Goal: Task Accomplishment & Management: Manage account settings

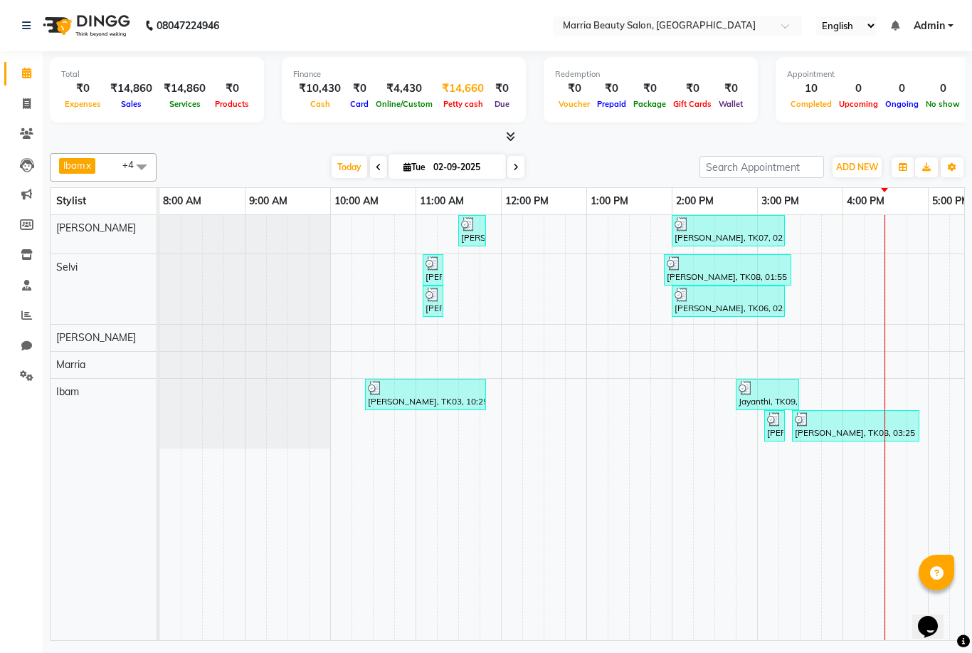
click at [450, 84] on div "₹14,660" at bounding box center [462, 88] width 53 height 16
select select "7465"
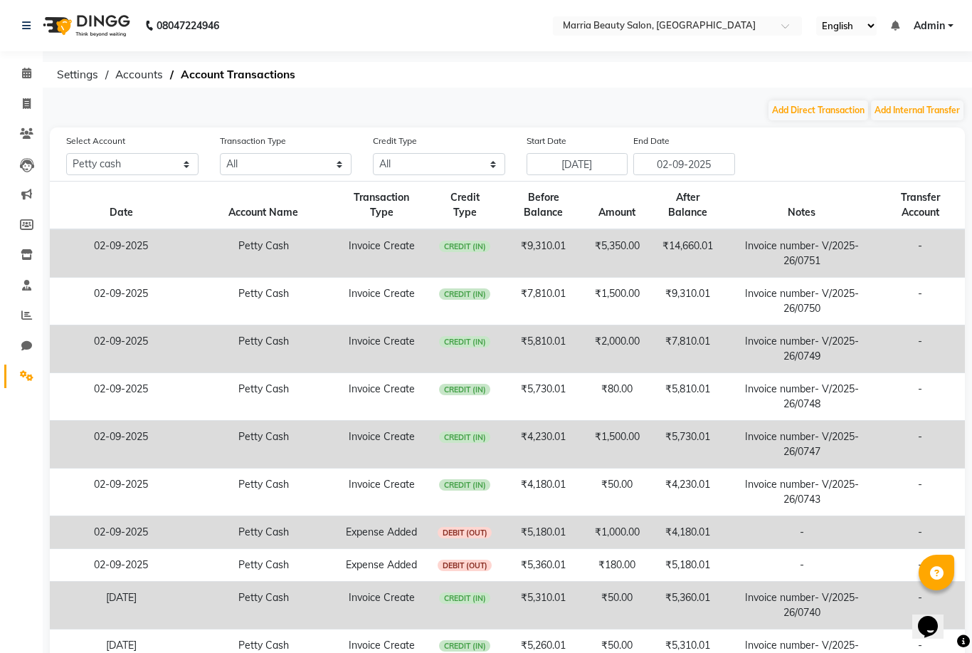
scroll to position [41, 0]
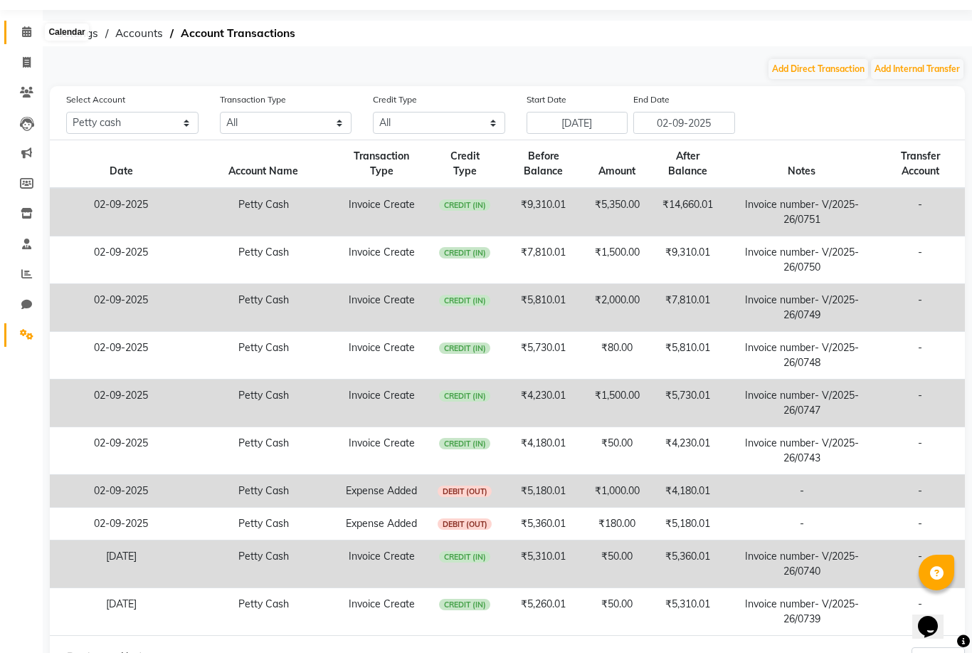
click at [26, 37] on icon at bounding box center [26, 31] width 9 height 11
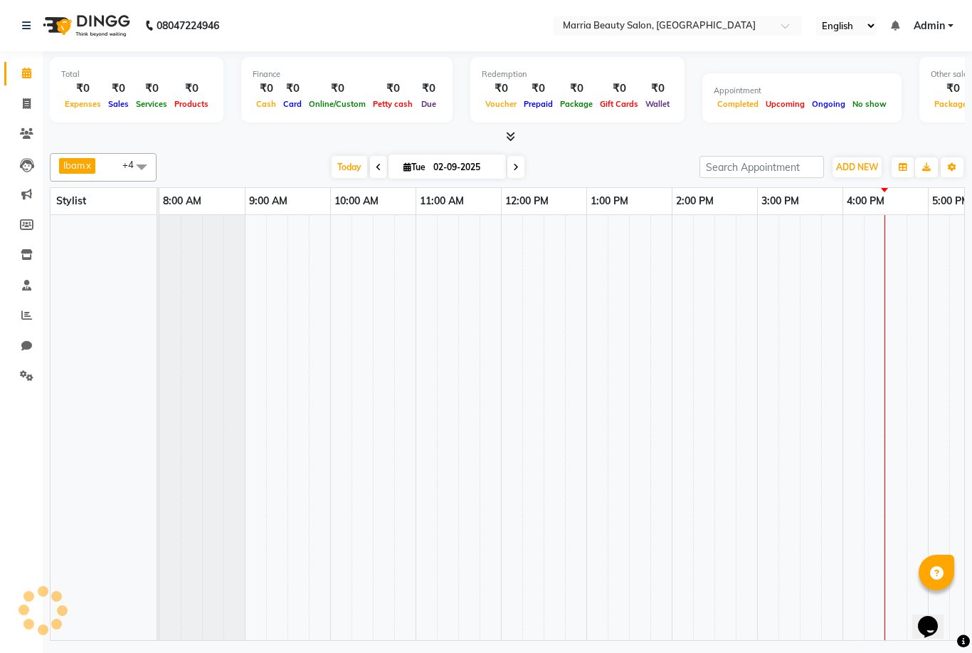
scroll to position [0, 305]
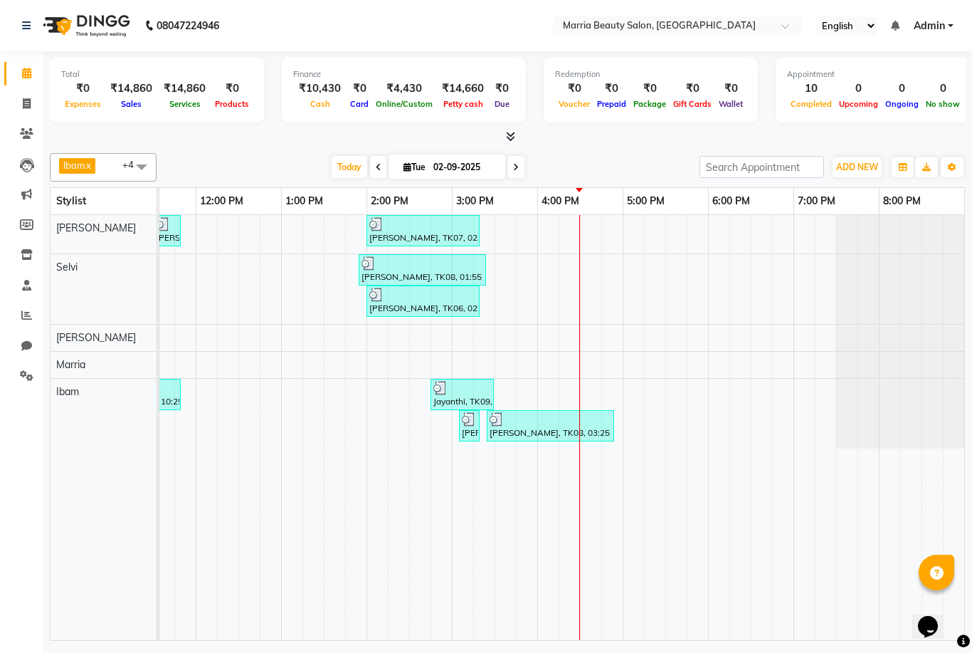
click at [510, 134] on icon at bounding box center [510, 136] width 9 height 11
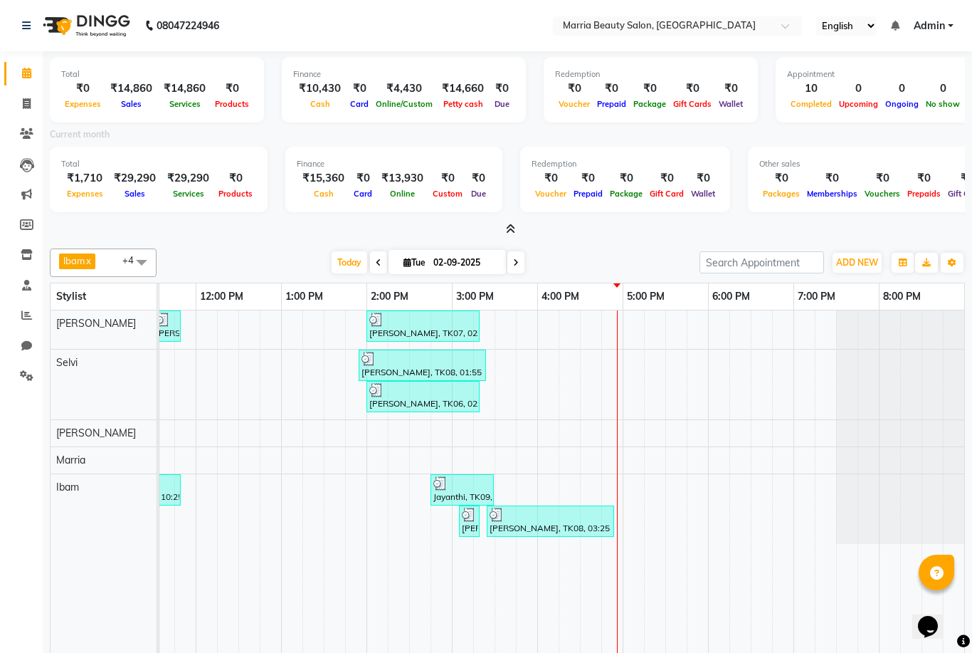
click at [511, 227] on icon at bounding box center [510, 228] width 9 height 11
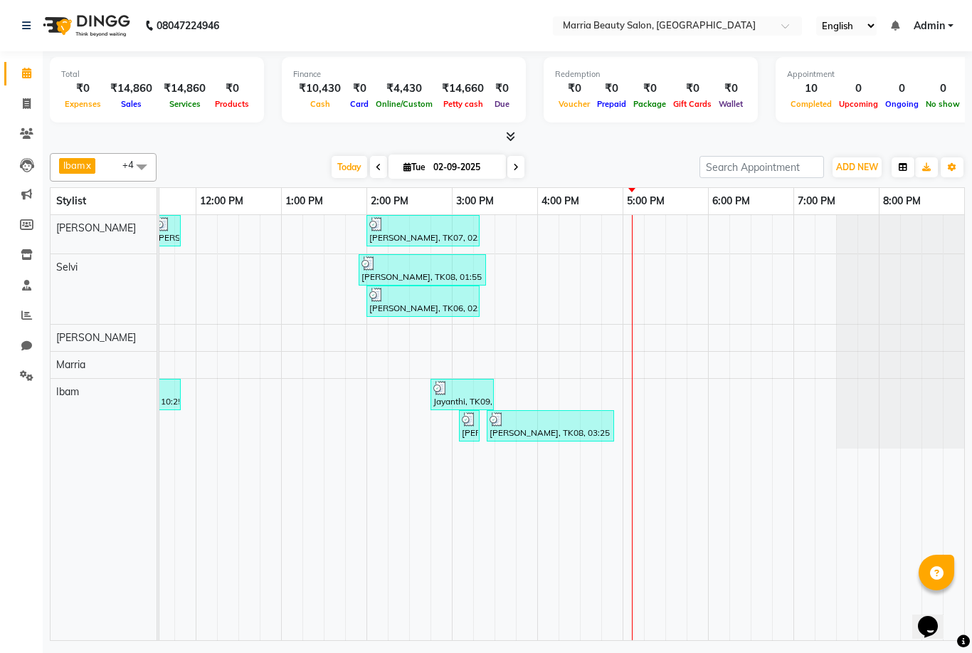
click at [905, 163] on icon "button" at bounding box center [903, 167] width 9 height 9
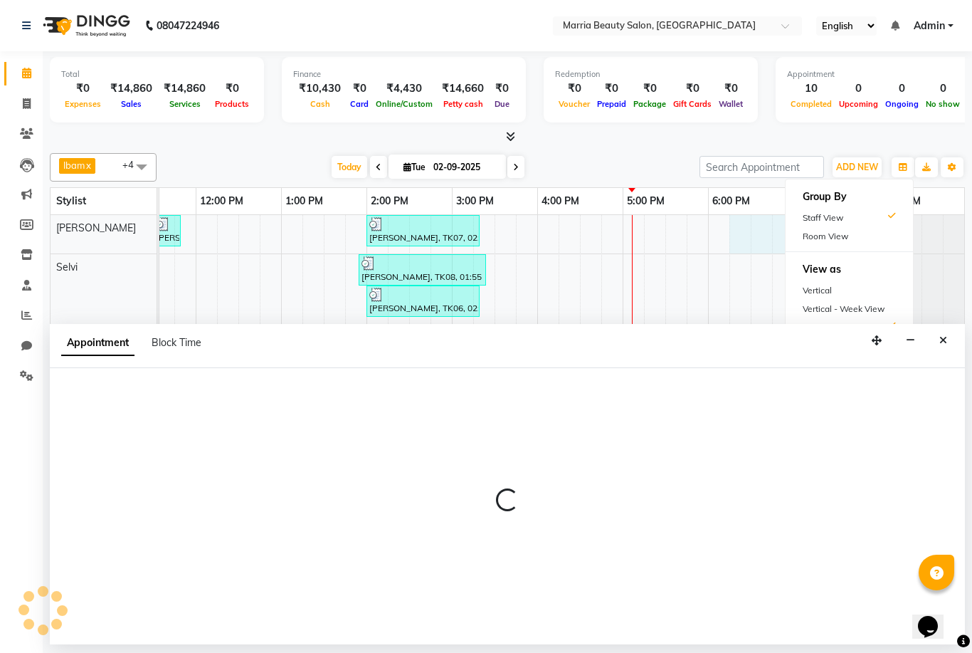
select select "85629"
select select "1095"
select select "tentative"
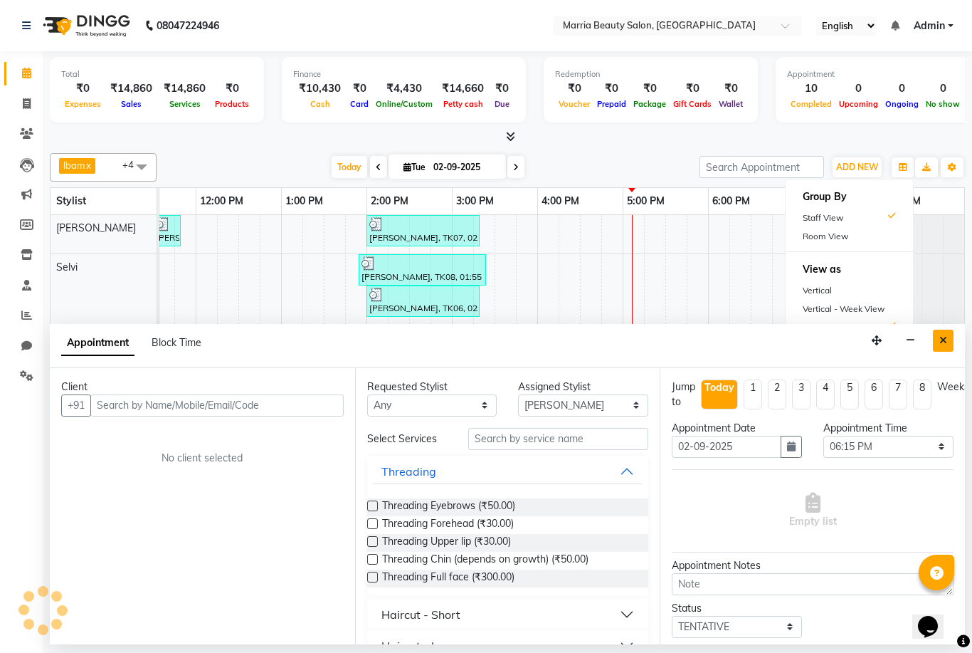
click at [946, 339] on icon "Close" at bounding box center [943, 340] width 8 height 10
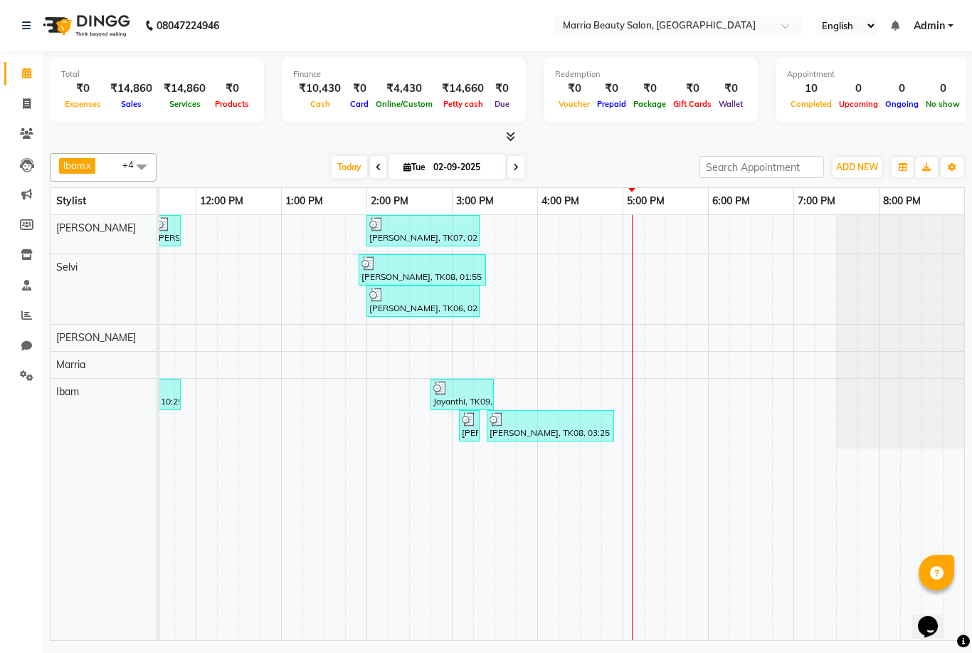
click at [760, 130] on div at bounding box center [507, 137] width 915 height 15
click at [867, 162] on span "ADD NEW" at bounding box center [857, 167] width 42 height 11
click at [933, 214] on link "Add Invoice" at bounding box center [938, 211] width 112 height 19
select select "service"
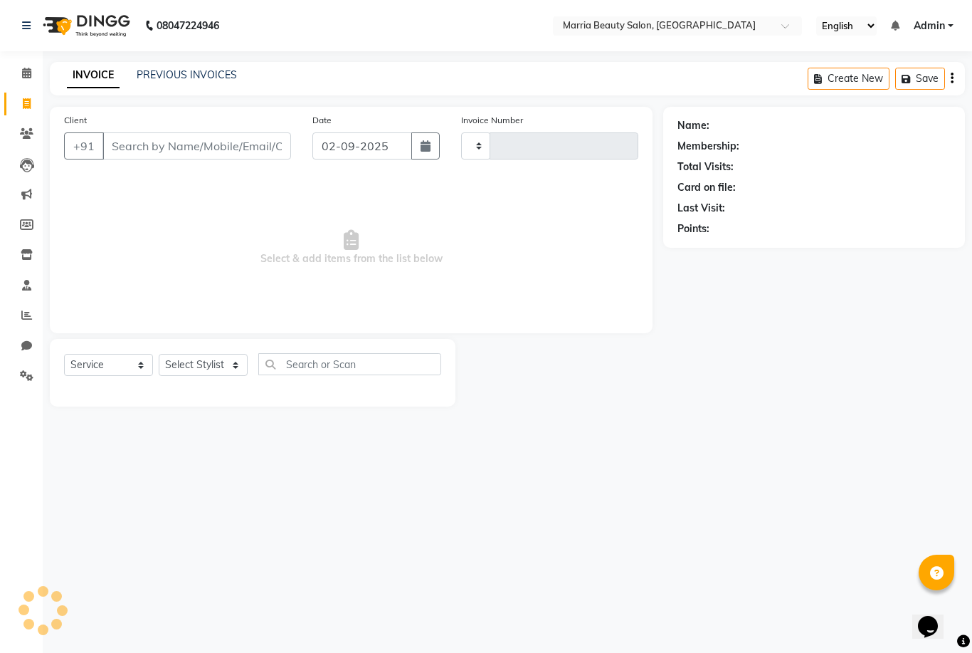
type input "0753"
select select "8343"
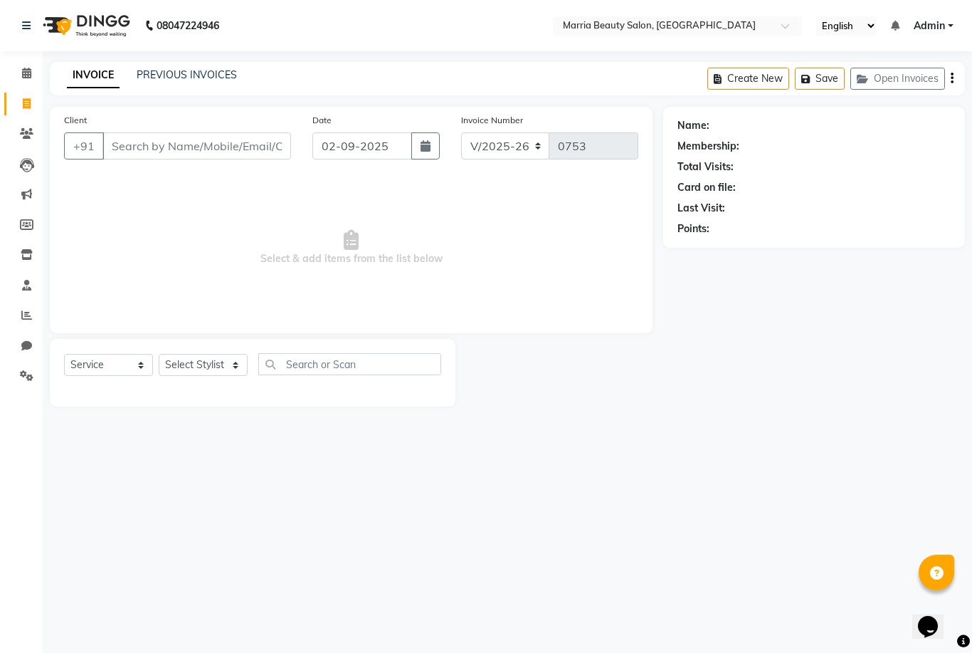
click at [211, 157] on input "Client" at bounding box center [196, 145] width 189 height 27
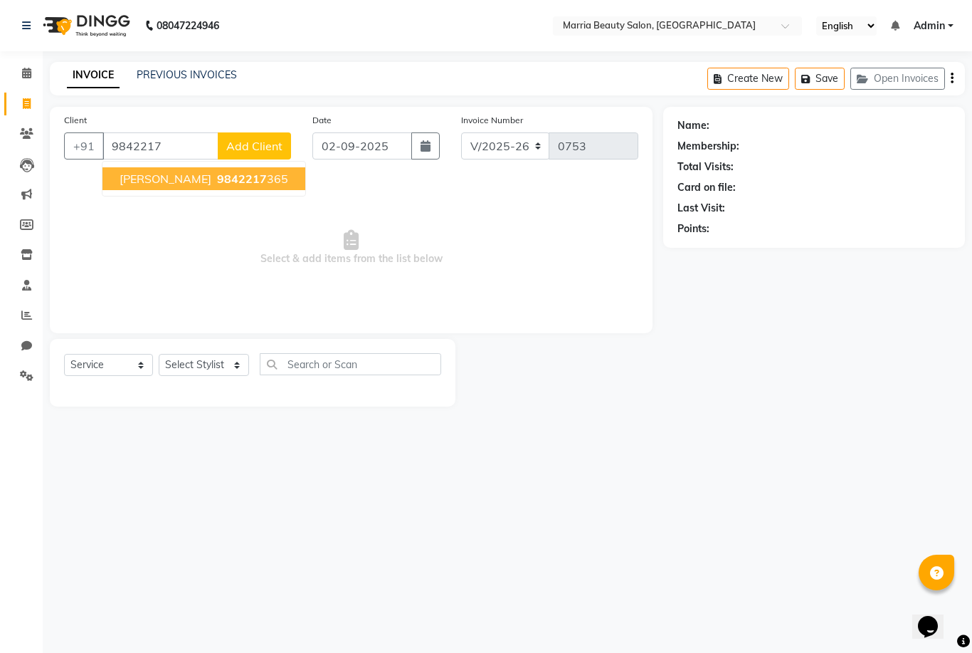
click at [144, 179] on span "[PERSON_NAME]" at bounding box center [166, 178] width 92 height 14
type input "9842217365"
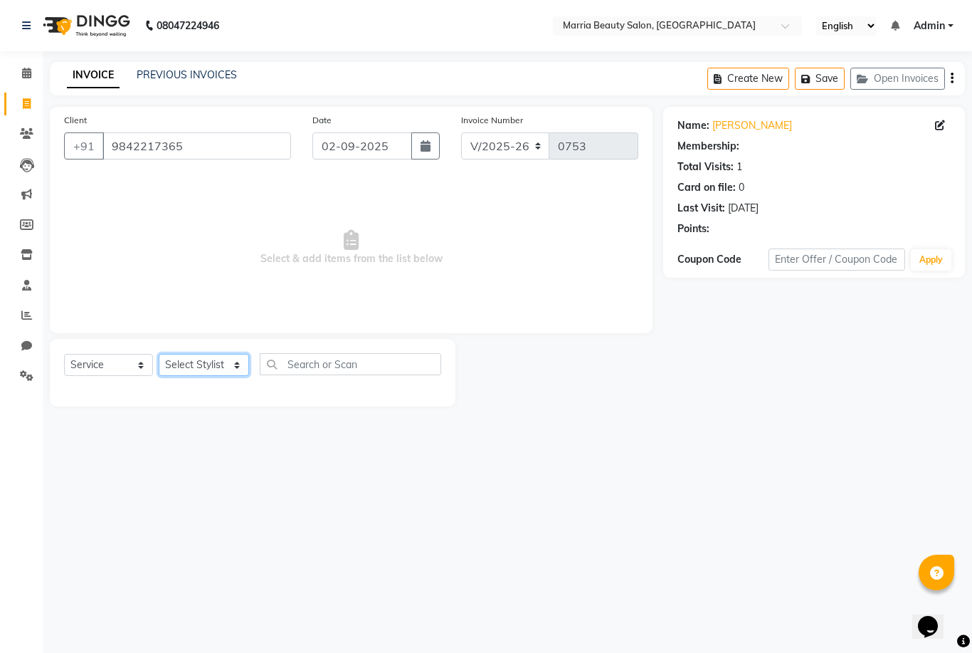
click at [201, 367] on select "Select Stylist Ashwini Ibam [PERSON_NAME] [PERSON_NAME] [PERSON_NAME] [PERSON_N…" at bounding box center [204, 365] width 90 height 22
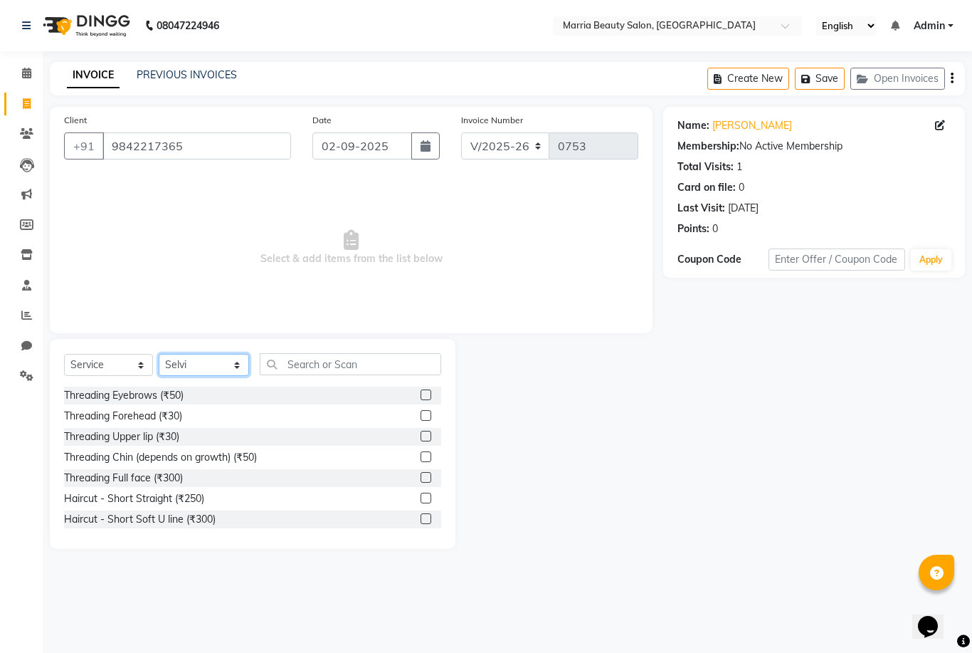
click at [213, 363] on select "Select Stylist Ashwini Ibam [PERSON_NAME] [PERSON_NAME] [PERSON_NAME] [PERSON_N…" at bounding box center [204, 365] width 90 height 22
select select "85629"
click at [334, 364] on input "text" at bounding box center [350, 364] width 181 height 22
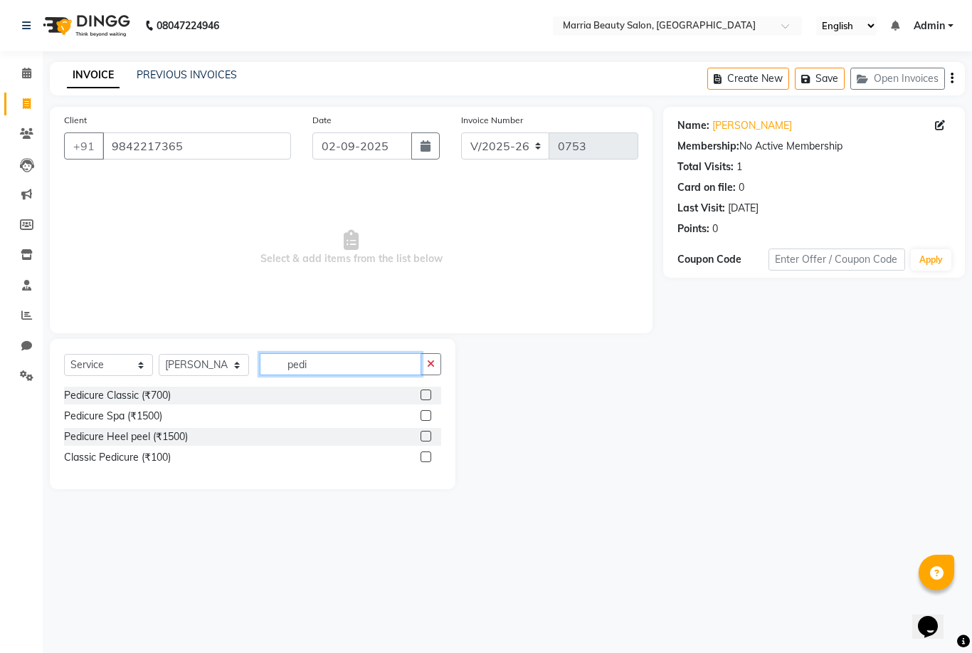
type input "pedi"
click at [424, 395] on label at bounding box center [426, 394] width 11 height 11
click at [424, 395] on input "checkbox" at bounding box center [425, 395] width 9 height 9
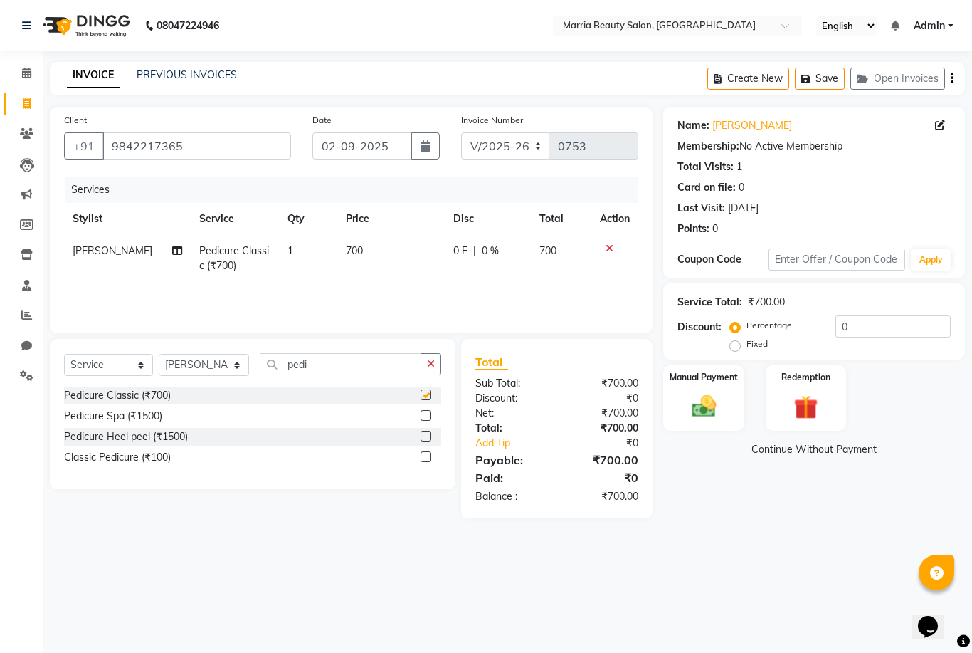
checkbox input "false"
click at [699, 389] on div "Manual Payment" at bounding box center [704, 398] width 84 height 68
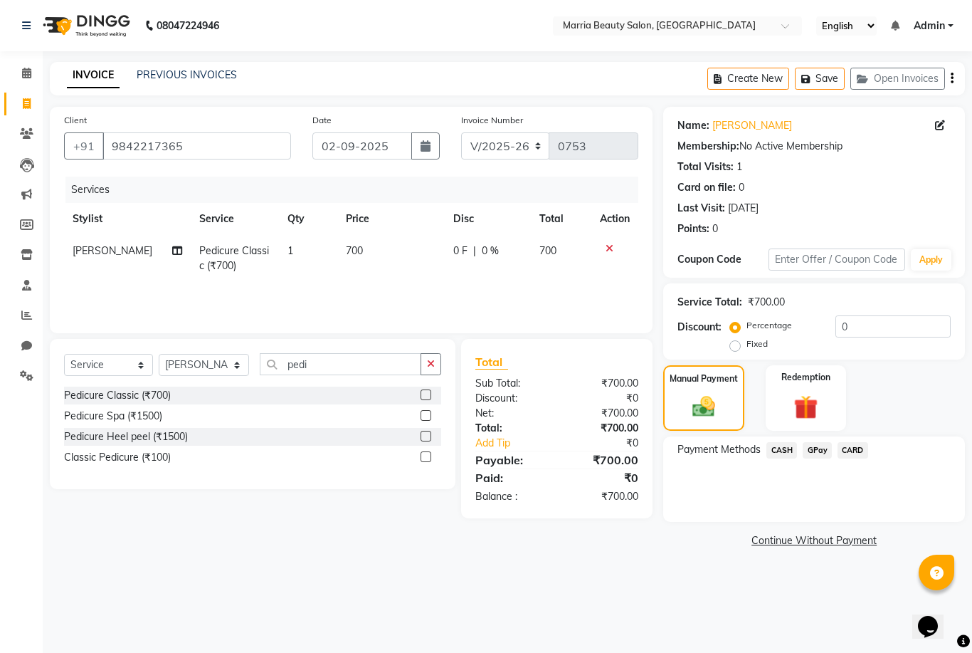
click at [782, 453] on span "CASH" at bounding box center [781, 450] width 31 height 16
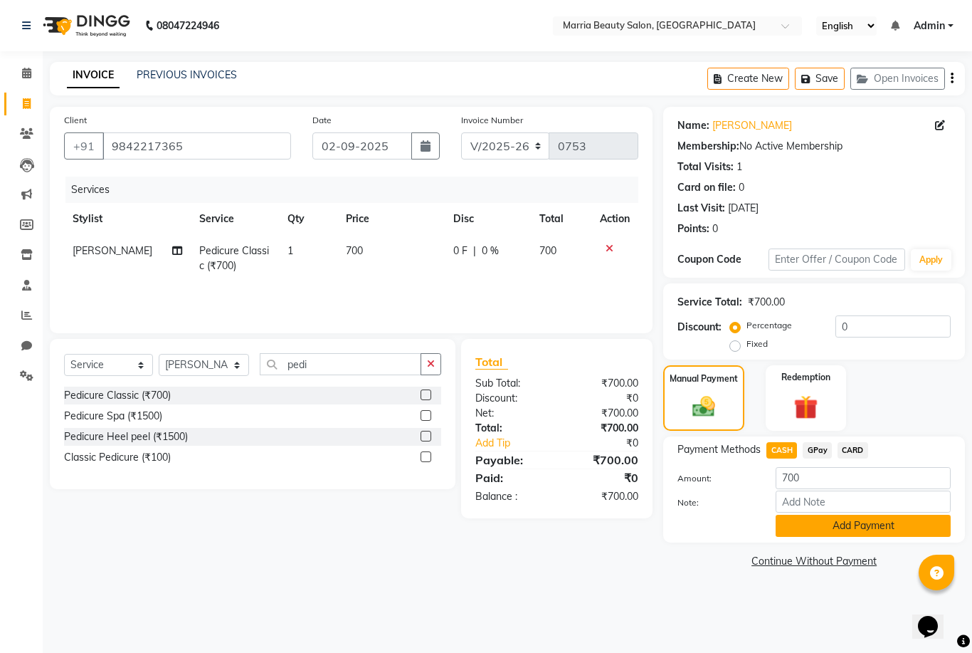
click at [810, 525] on button "Add Payment" at bounding box center [863, 525] width 175 height 22
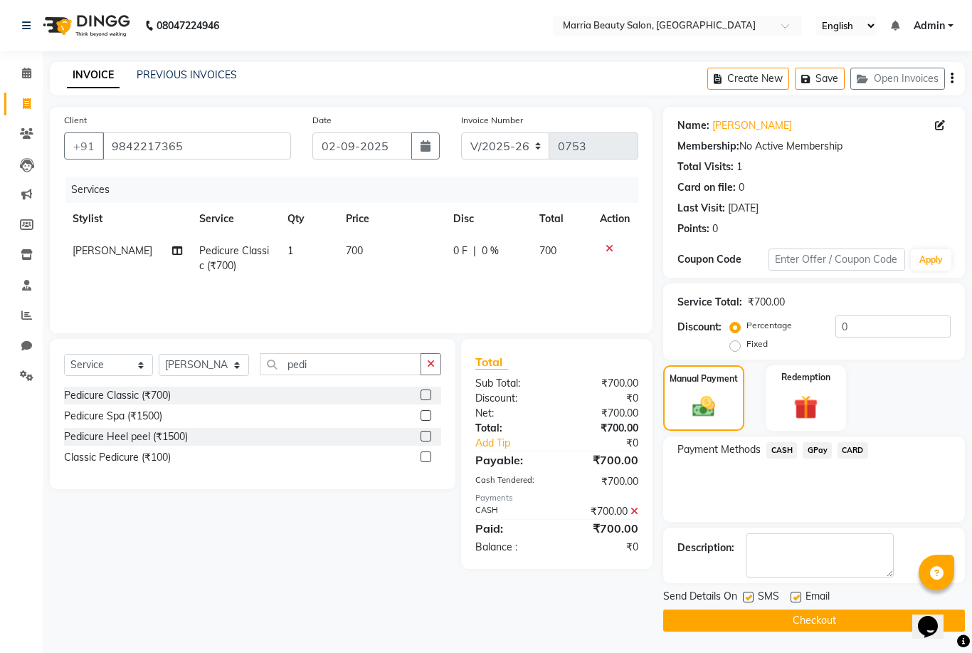
click at [786, 623] on button "Checkout" at bounding box center [814, 620] width 302 height 22
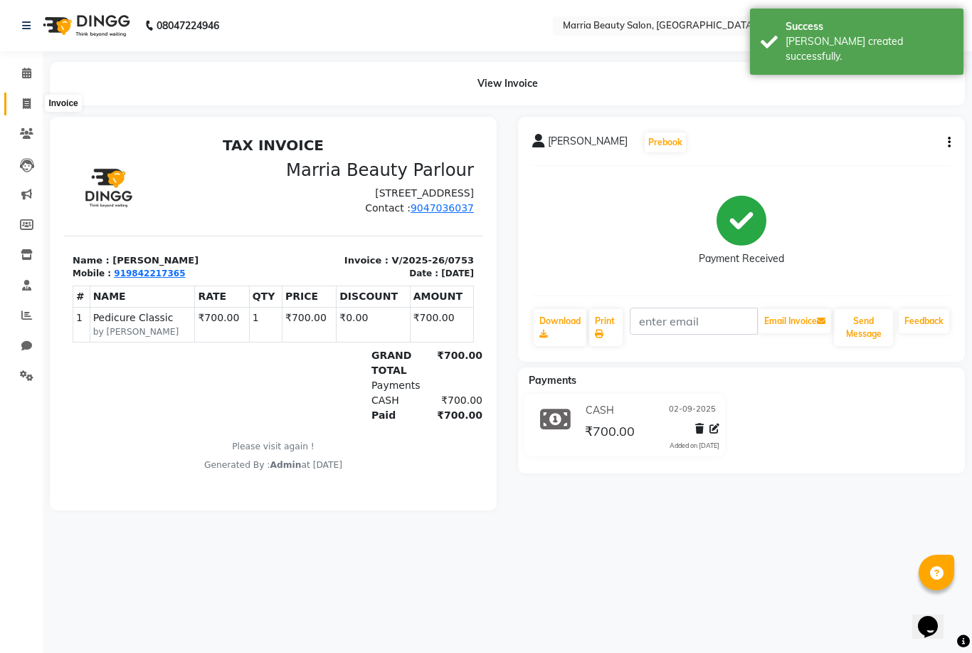
click at [28, 100] on icon at bounding box center [27, 103] width 8 height 11
select select "service"
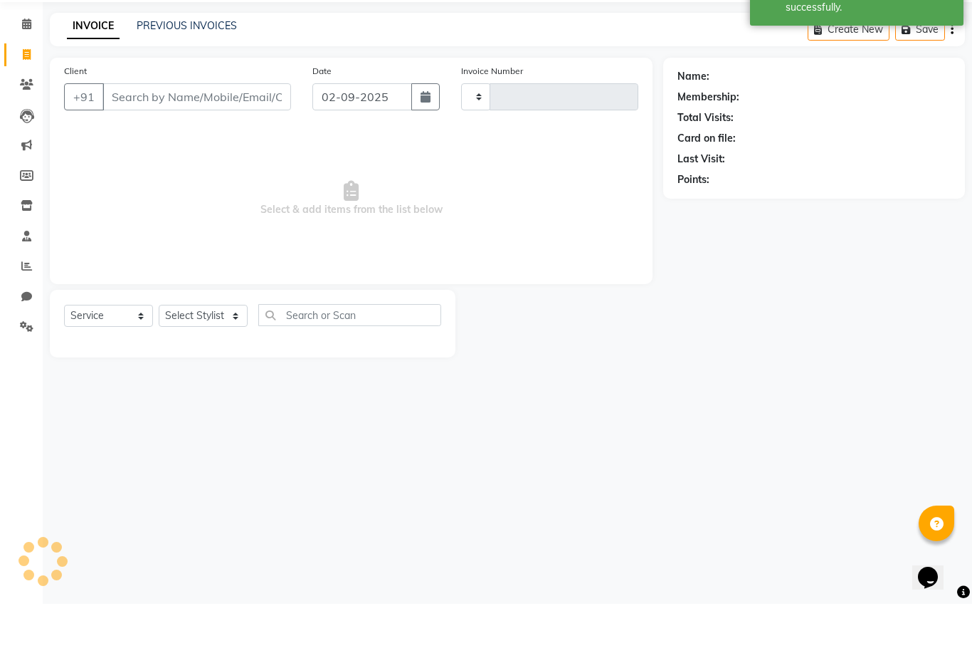
type input "0754"
select select "8343"
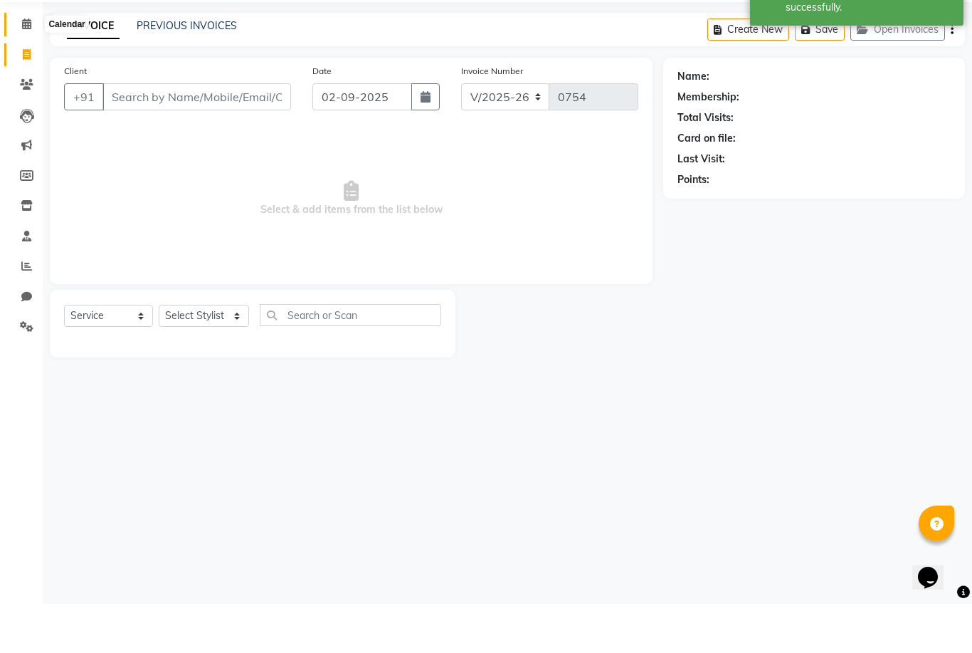
click at [23, 68] on icon at bounding box center [26, 73] width 9 height 11
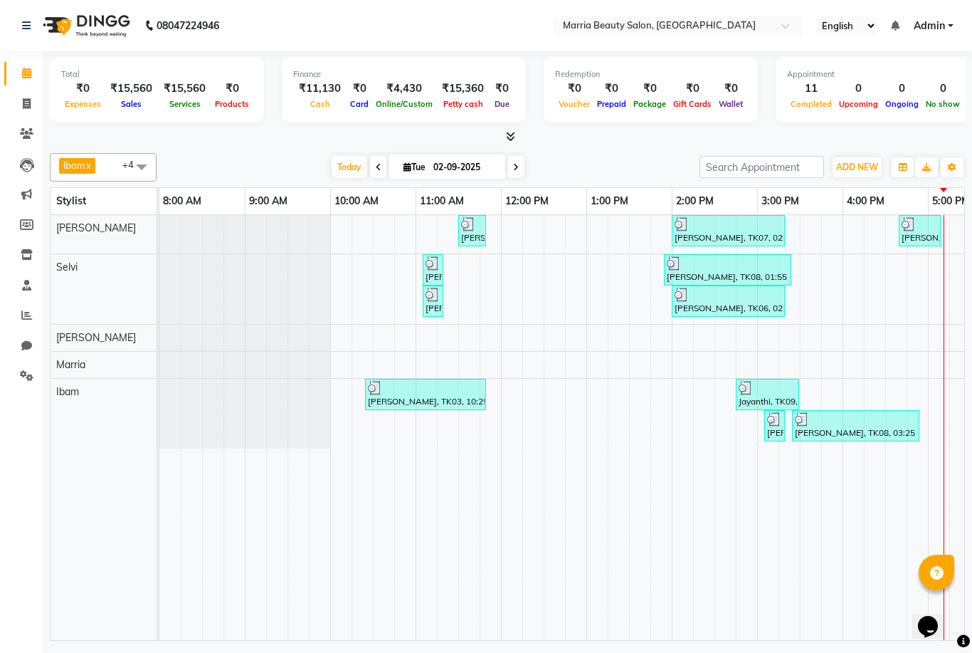
click at [510, 134] on icon at bounding box center [510, 136] width 9 height 11
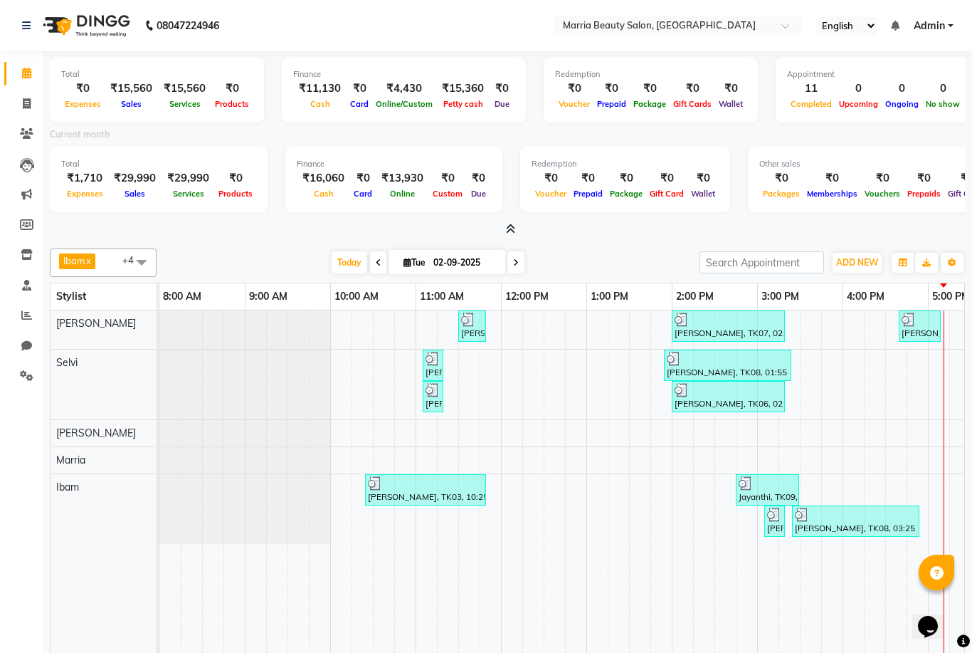
click at [508, 231] on icon at bounding box center [510, 228] width 9 height 11
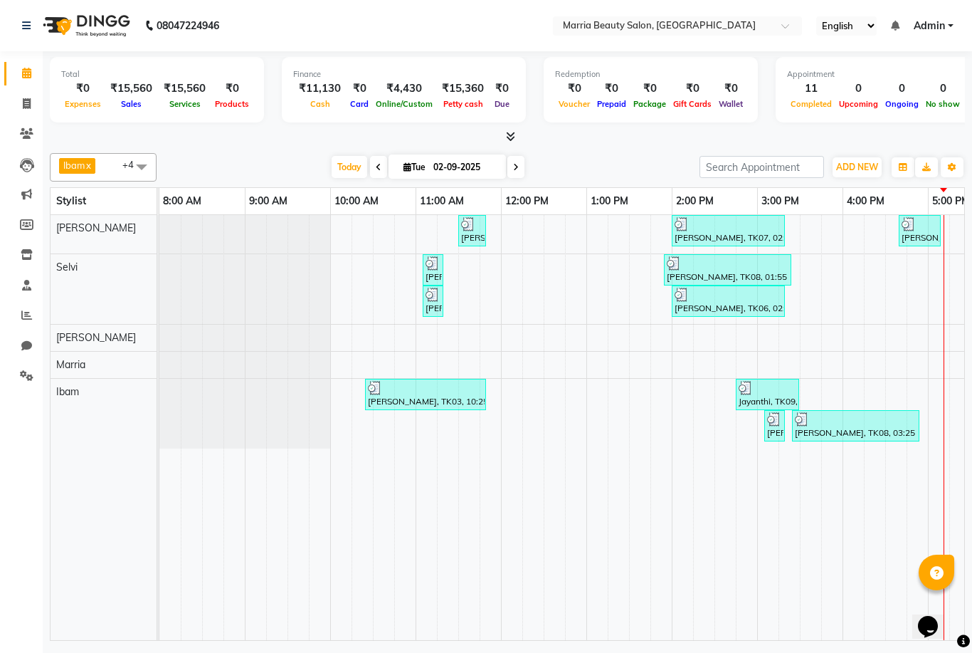
click at [510, 139] on icon at bounding box center [510, 136] width 9 height 11
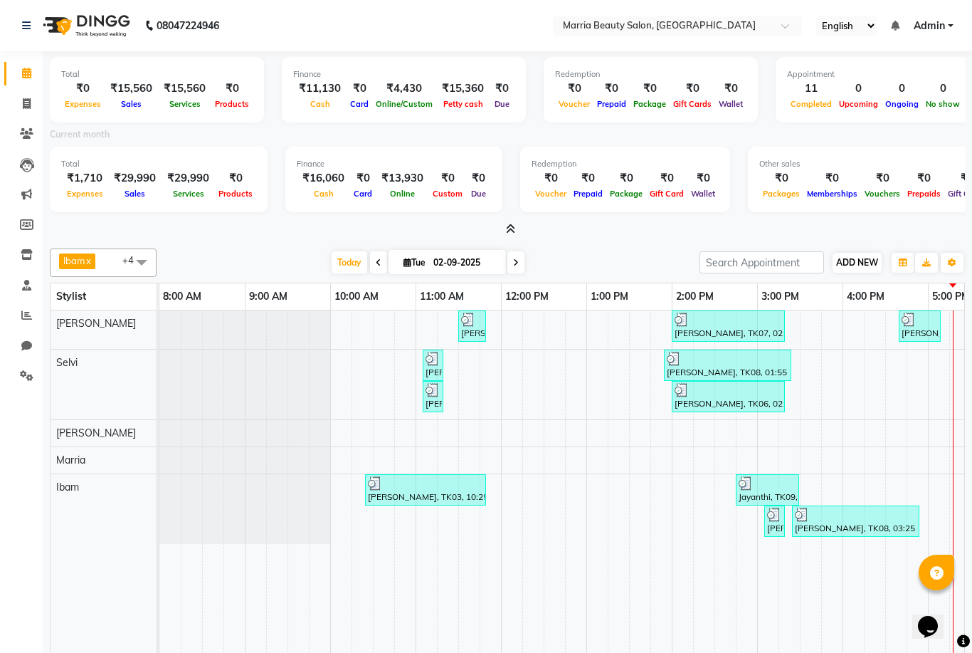
click at [855, 257] on span "ADD NEW" at bounding box center [857, 262] width 42 height 11
click at [918, 307] on link "Add Invoice" at bounding box center [938, 305] width 112 height 19
select select "service"
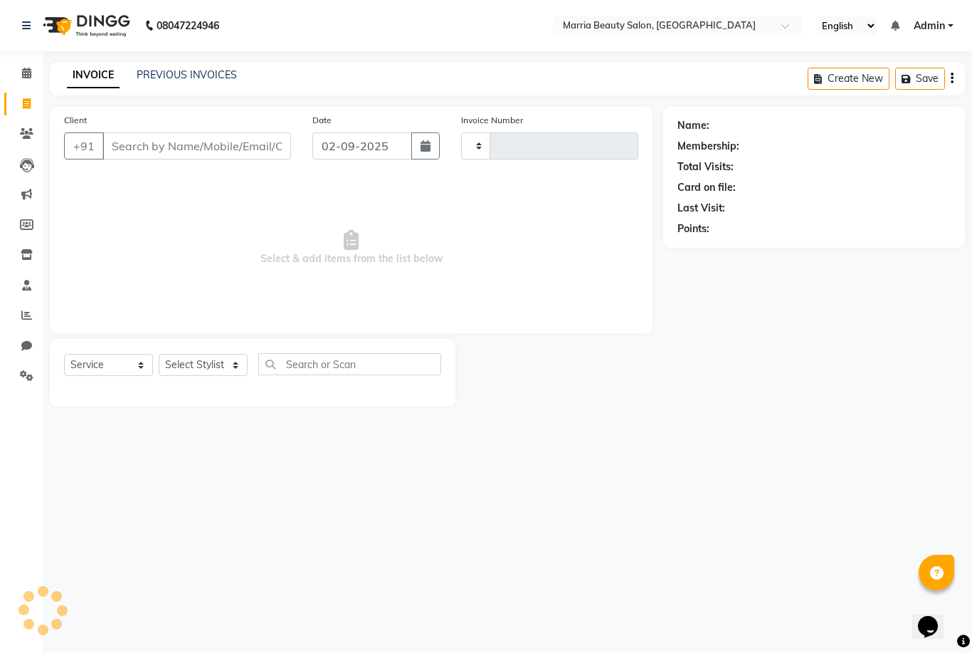
type input "0754"
select select "8343"
click at [253, 139] on input "Client" at bounding box center [196, 145] width 189 height 27
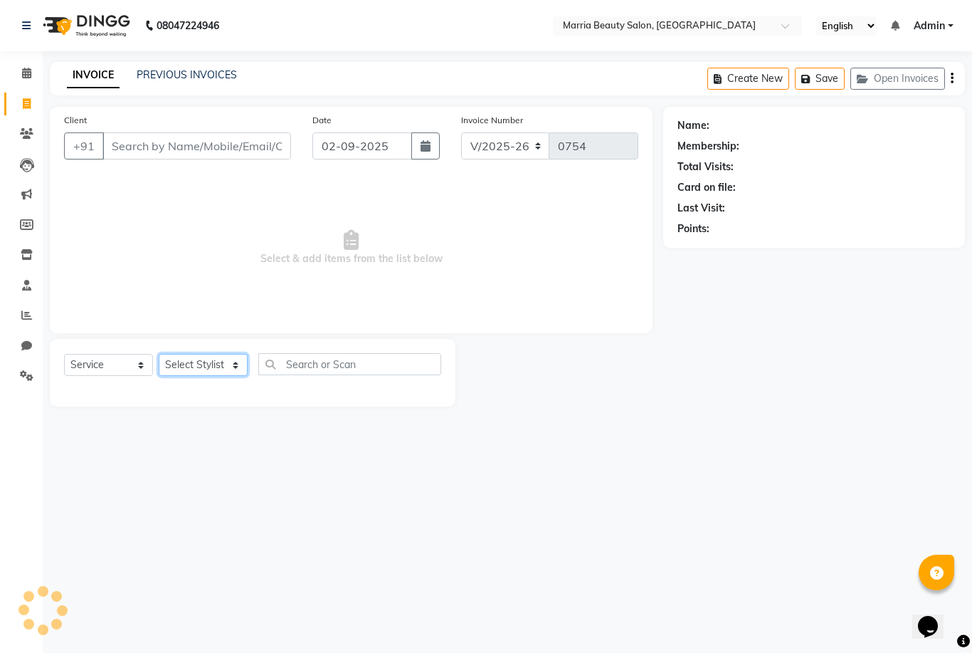
click at [214, 369] on select "Select Stylist" at bounding box center [203, 365] width 89 height 22
select select "85629"
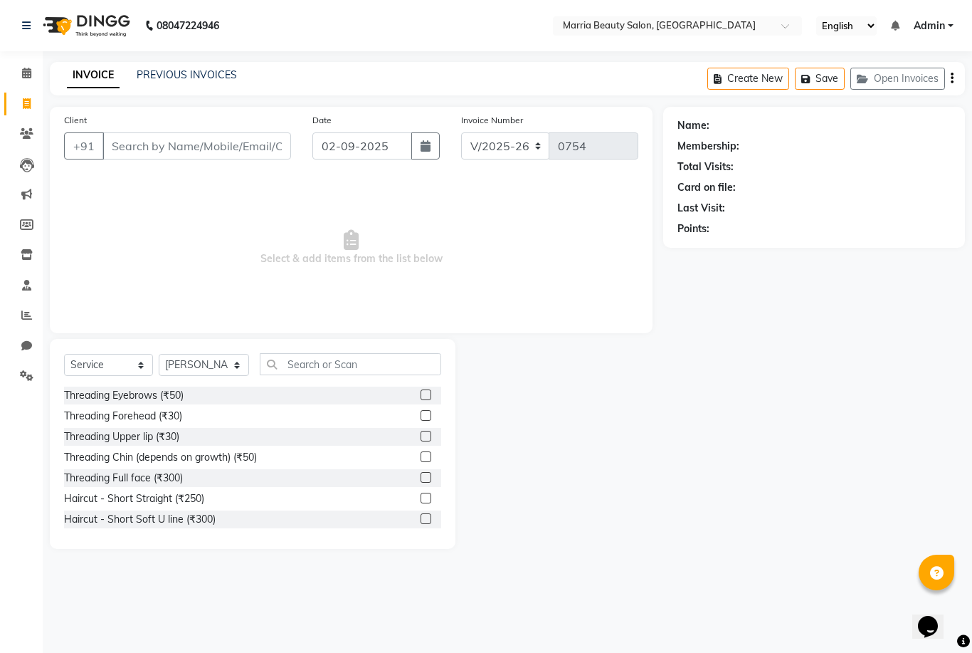
click at [421, 394] on label at bounding box center [426, 394] width 11 height 11
click at [421, 394] on input "checkbox" at bounding box center [425, 395] width 9 height 9
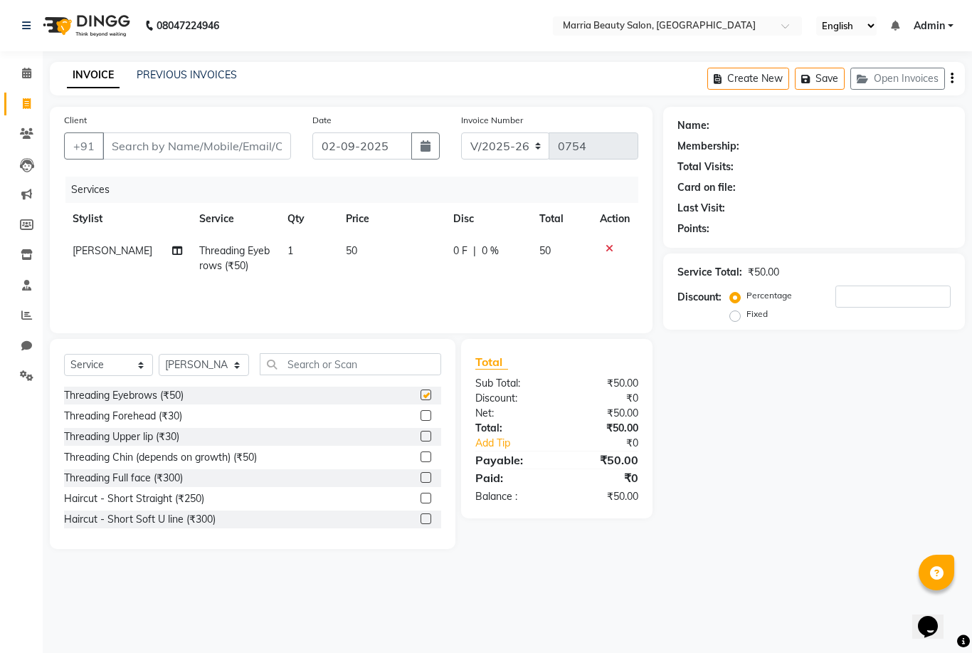
checkbox input "false"
click at [426, 413] on label at bounding box center [426, 415] width 11 height 11
click at [426, 413] on input "checkbox" at bounding box center [425, 415] width 9 height 9
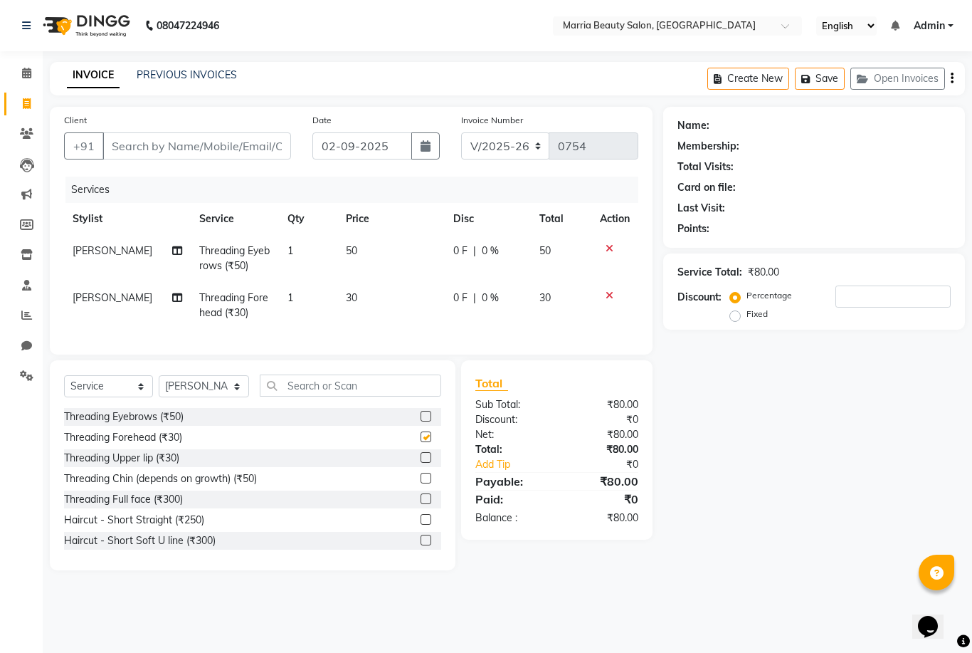
checkbox input "false"
click at [237, 142] on input "Client" at bounding box center [196, 145] width 189 height 27
click at [69, 643] on div "08047224946 Select Location × Marria Beauty Salon, [GEOGRAPHIC_DATA] English EN…" at bounding box center [486, 326] width 972 height 653
click at [231, 142] on input "Client" at bounding box center [196, 145] width 189 height 27
type input "9"
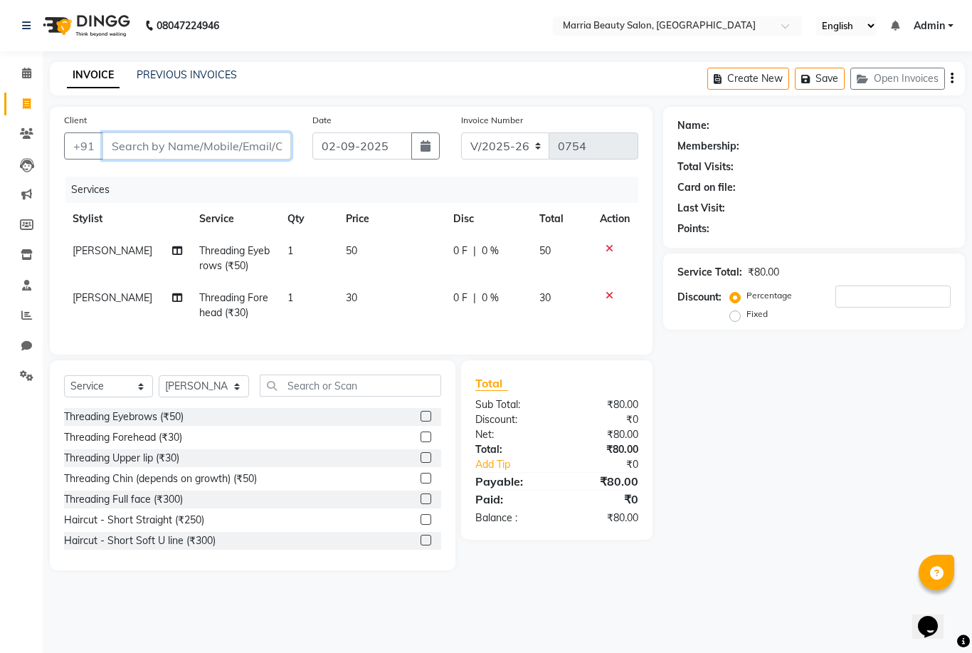
type input "0"
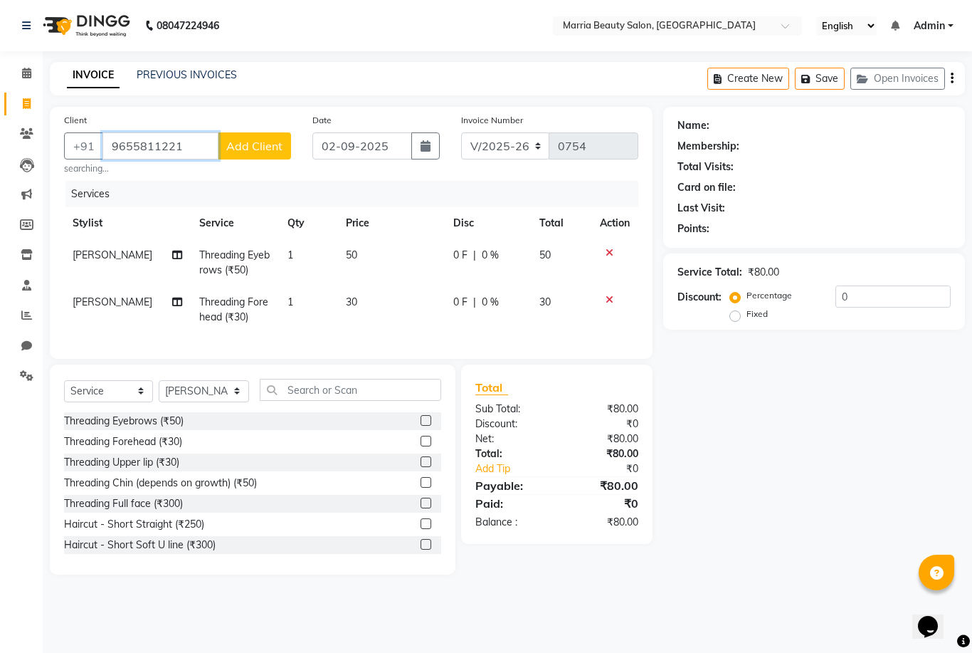
type input "9655811221"
click at [250, 145] on span "Add Client" at bounding box center [254, 146] width 56 height 14
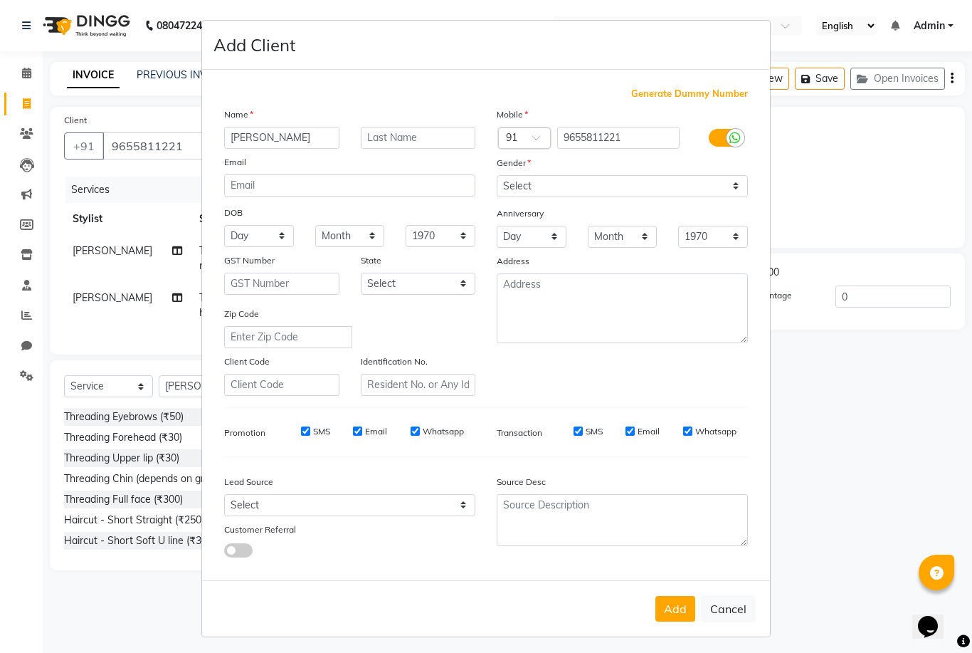
type input "[PERSON_NAME]"
click at [633, 175] on div "Gender" at bounding box center [622, 165] width 273 height 20
click at [669, 197] on select "Select [DEMOGRAPHIC_DATA] [DEMOGRAPHIC_DATA] Other Prefer Not To Say" at bounding box center [622, 186] width 251 height 22
select select "[DEMOGRAPHIC_DATA]"
click at [672, 621] on button "Add" at bounding box center [675, 609] width 40 height 26
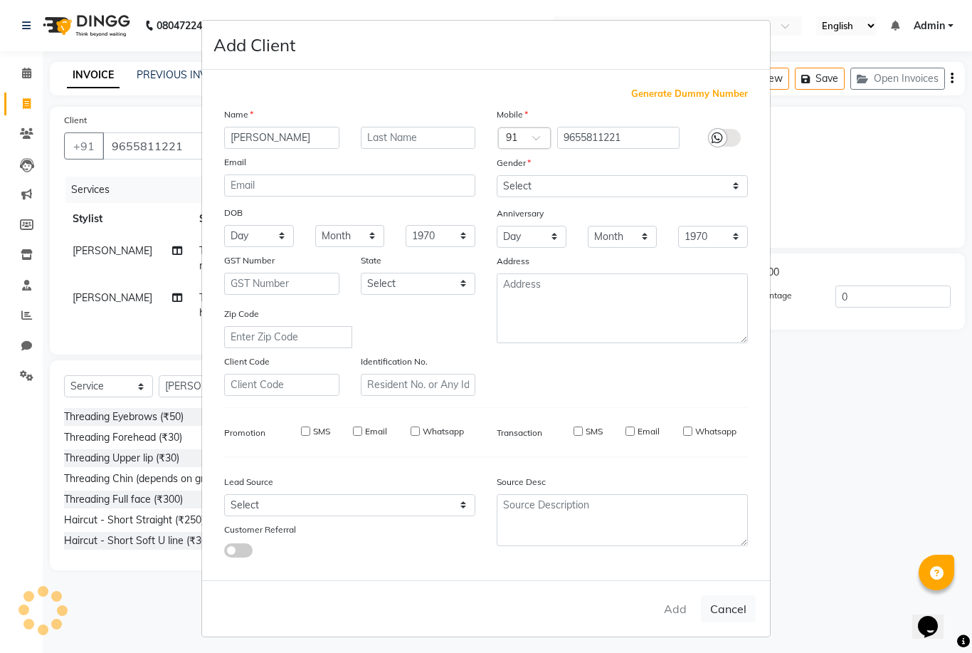
select select
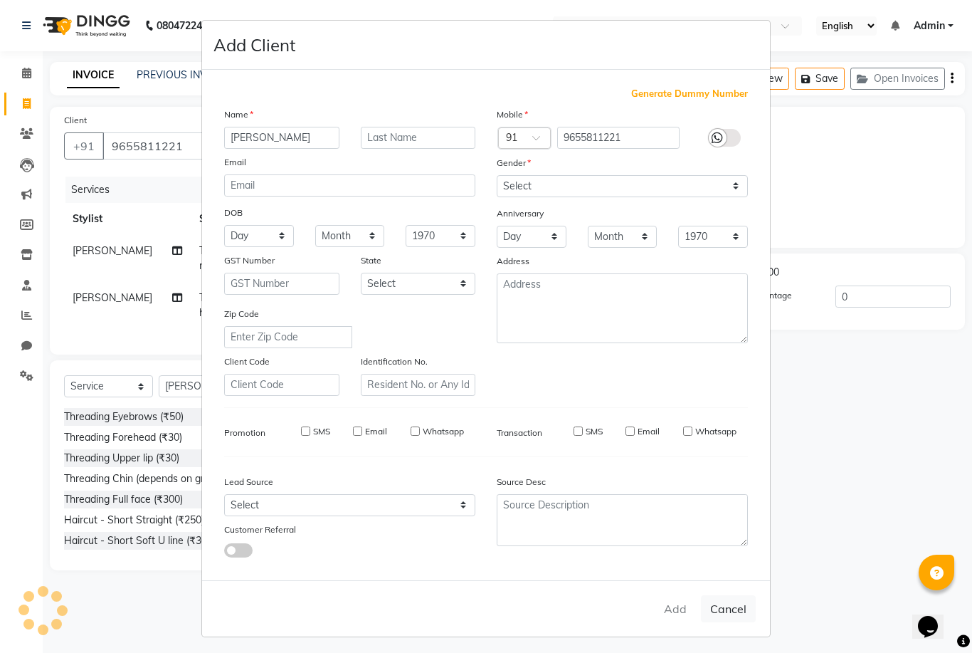
select select
checkbox input "false"
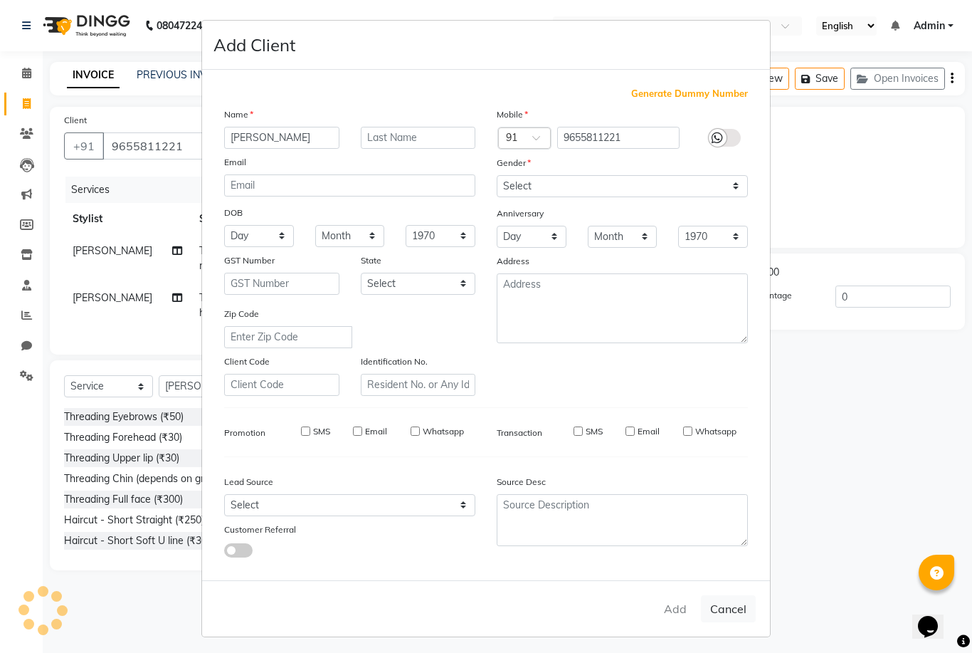
checkbox input "false"
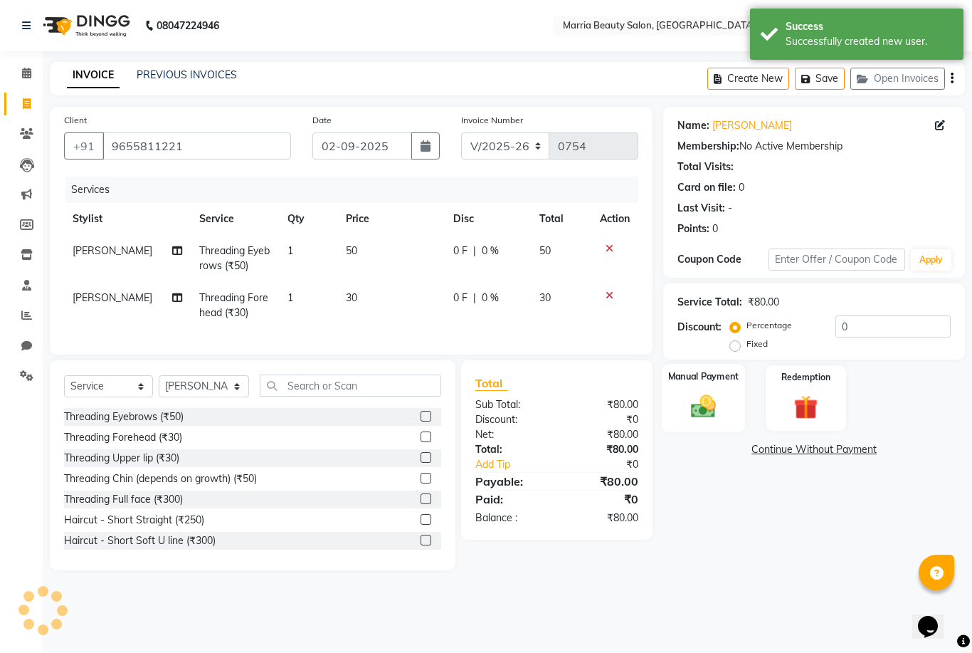
click at [715, 411] on img at bounding box center [703, 405] width 41 height 29
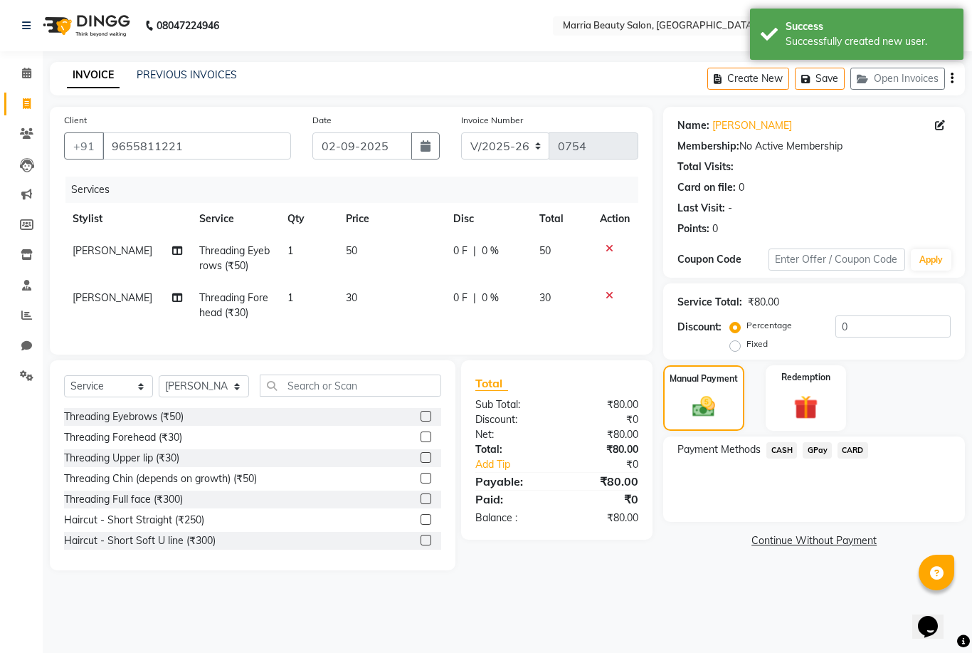
click at [815, 458] on span "GPay" at bounding box center [817, 450] width 29 height 16
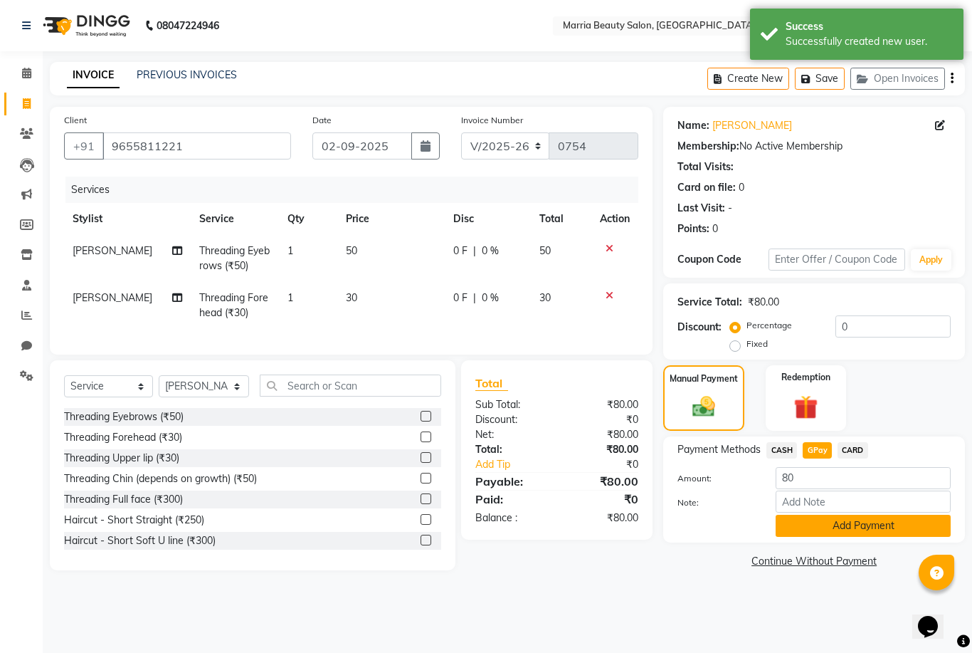
click at [809, 537] on button "Add Payment" at bounding box center [863, 525] width 175 height 22
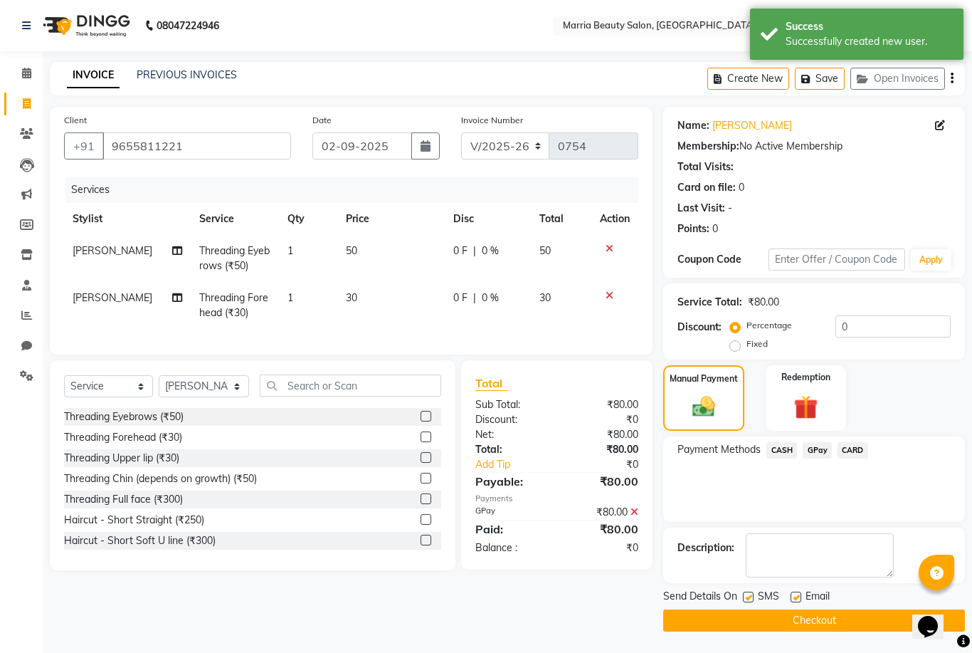
click at [716, 630] on button "Checkout" at bounding box center [814, 620] width 302 height 22
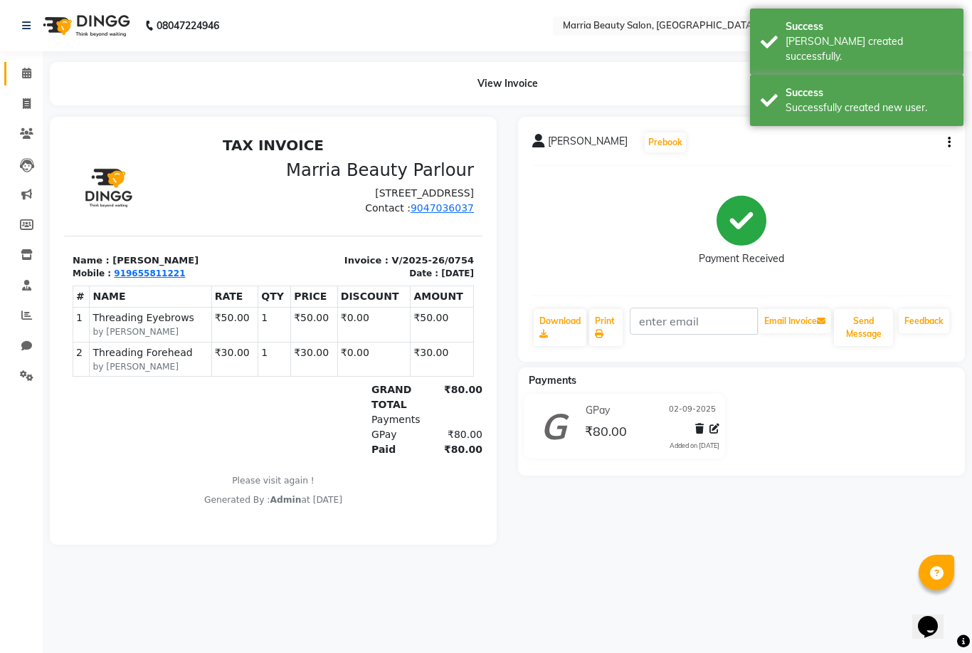
click at [11, 75] on link "Calendar" at bounding box center [21, 73] width 34 height 23
